Goal: Task Accomplishment & Management: Complete application form

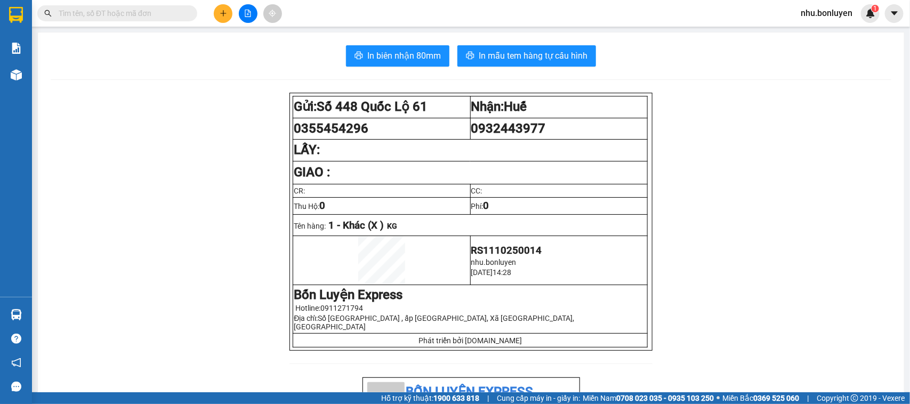
click at [227, 1] on div "Kết quả tìm kiếm ( 0 ) Bộ lọc No Data nhu.bonluyen 1" at bounding box center [455, 13] width 910 height 27
click at [223, 10] on icon "plus" at bounding box center [223, 13] width 7 height 7
click at [233, 42] on div at bounding box center [226, 40] width 13 height 12
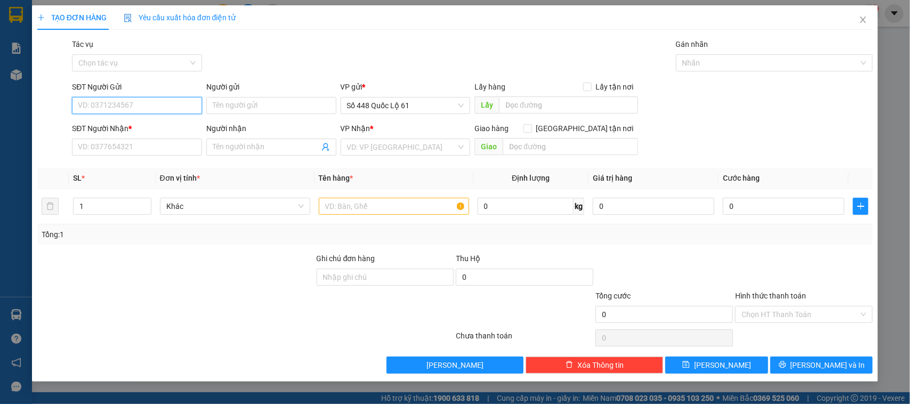
paste input "0384510032"
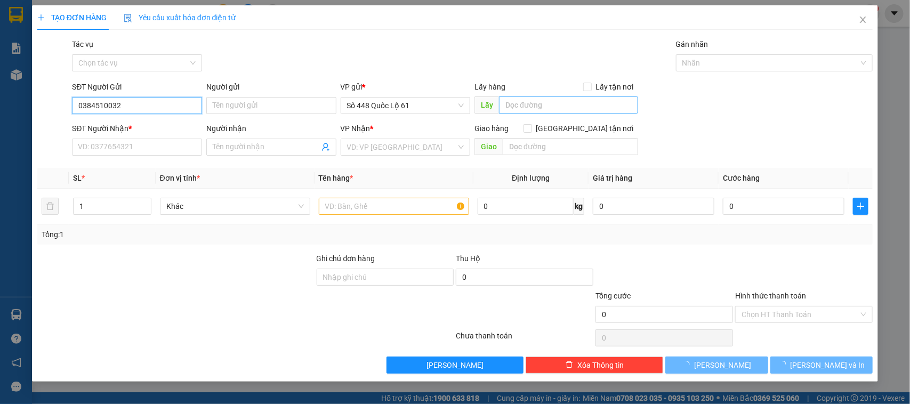
type input "0384510032"
click at [576, 109] on input "text" at bounding box center [568, 104] width 139 height 17
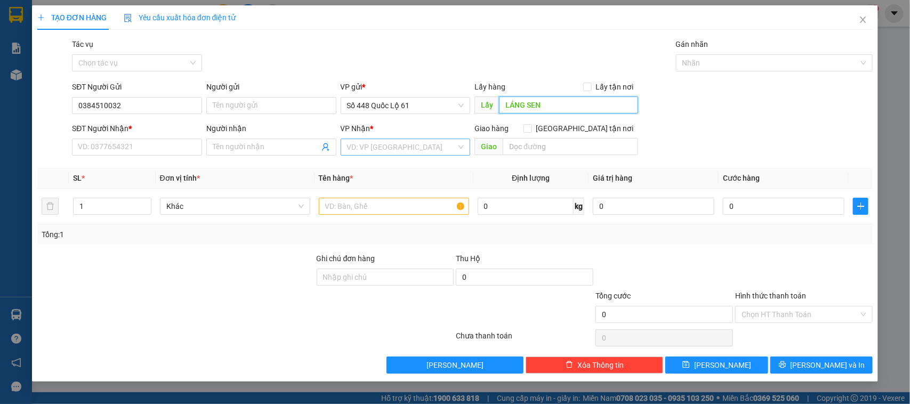
type input "LÁNG SEN"
click at [378, 148] on input "search" at bounding box center [402, 147] width 110 height 16
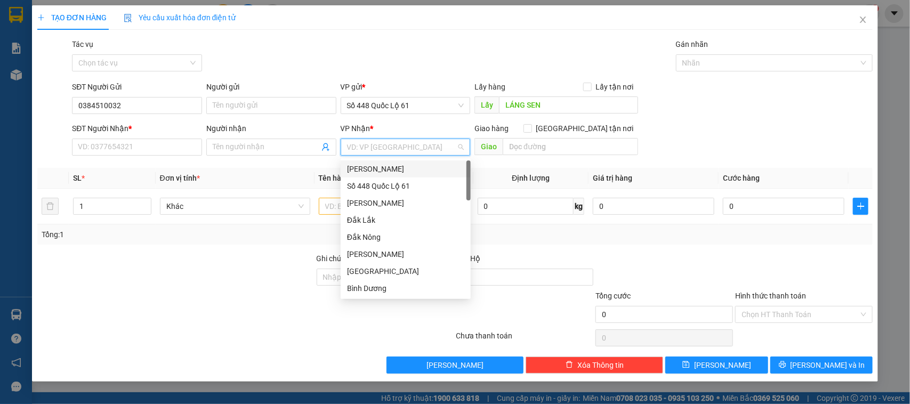
type input "D"
type input "Đ"
click at [371, 264] on div "Đà Nẵng" at bounding box center [406, 271] width 130 height 17
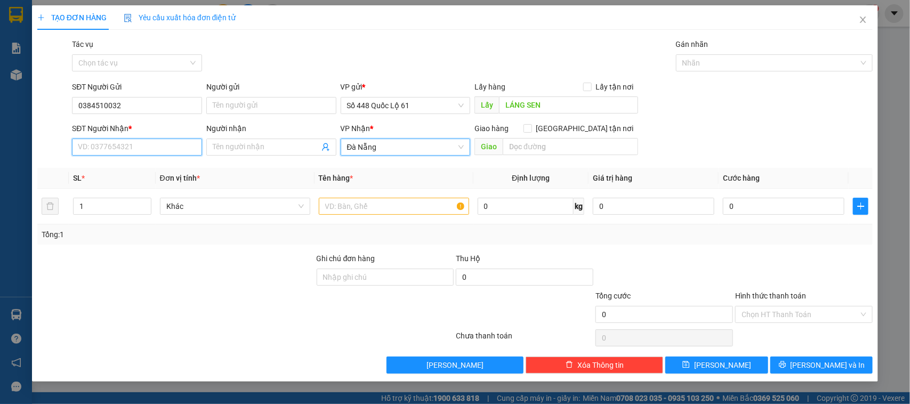
click at [166, 148] on input "SĐT Người Nhận *" at bounding box center [137, 147] width 130 height 17
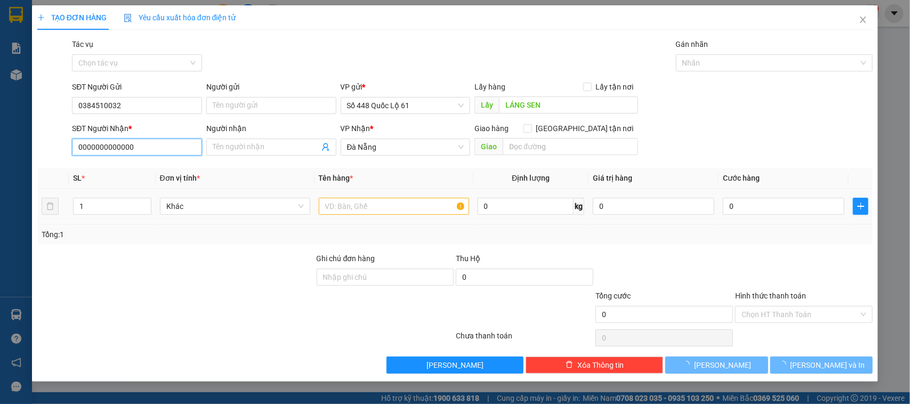
type input "0000000000000"
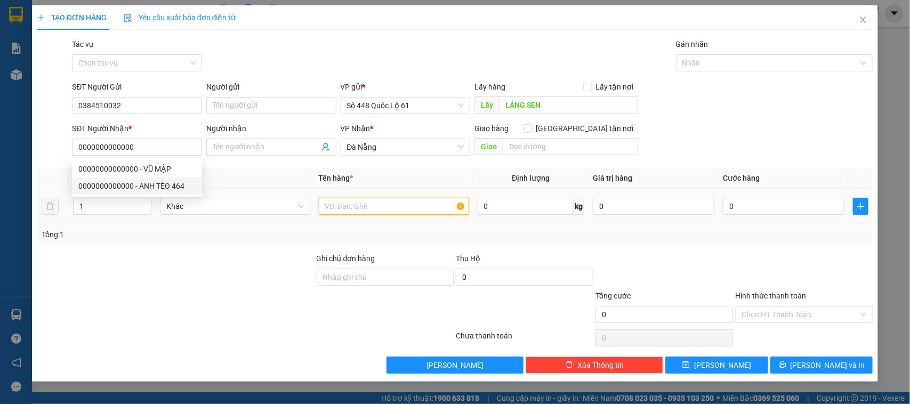
click at [390, 200] on input "text" at bounding box center [394, 206] width 150 height 17
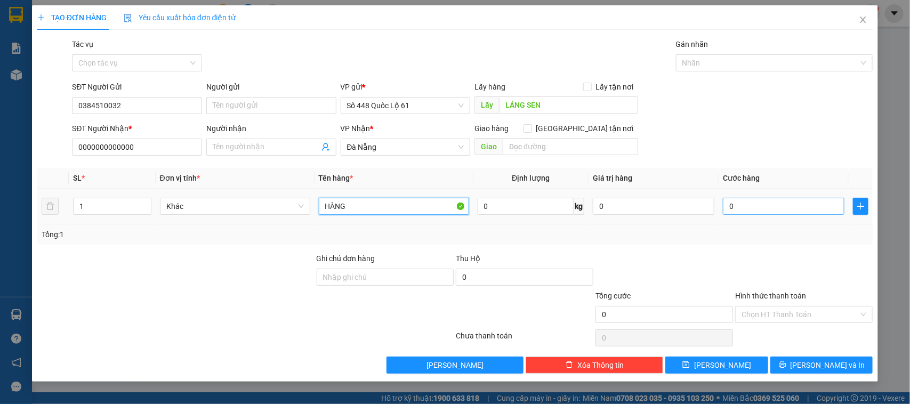
type input "HÀNG"
type input "1"
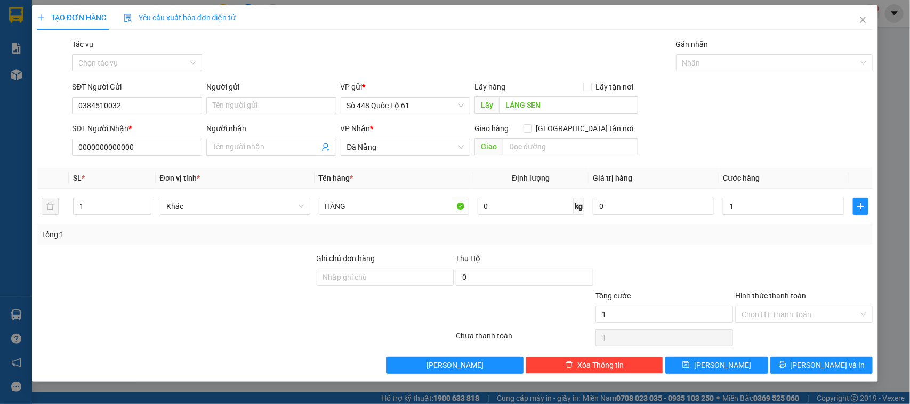
click at [702, 259] on div at bounding box center [664, 271] width 140 height 37
type input "1.000"
click at [729, 364] on button "[PERSON_NAME]" at bounding box center [716, 365] width 102 height 17
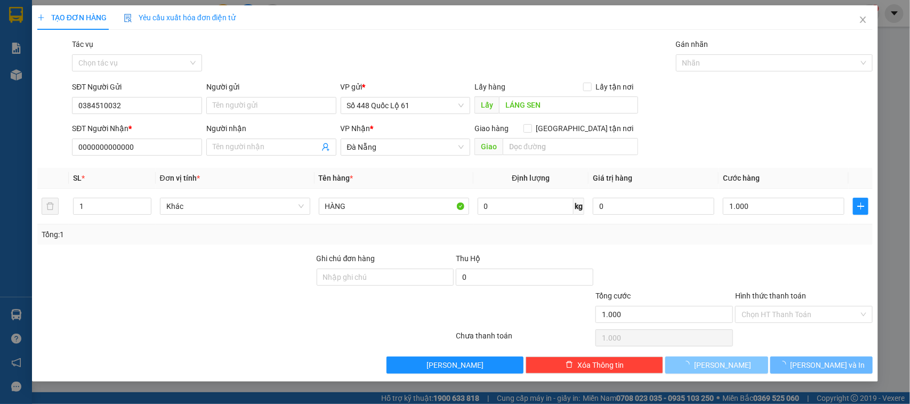
type input "0"
